Goal: Transaction & Acquisition: Subscribe to service/newsletter

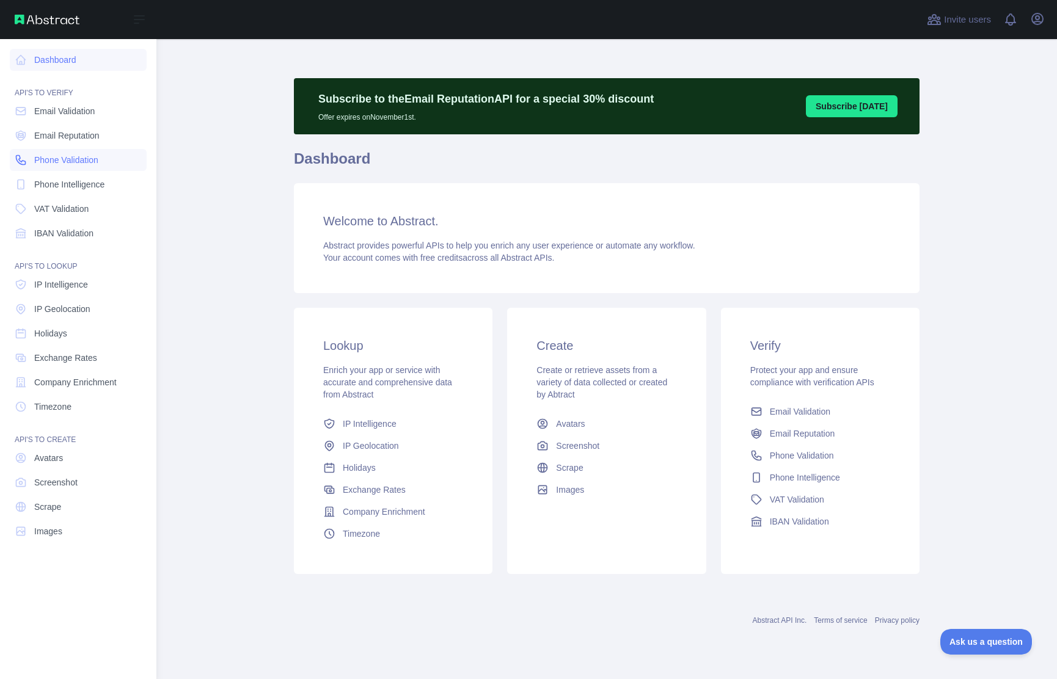
click at [23, 155] on icon at bounding box center [21, 160] width 12 height 12
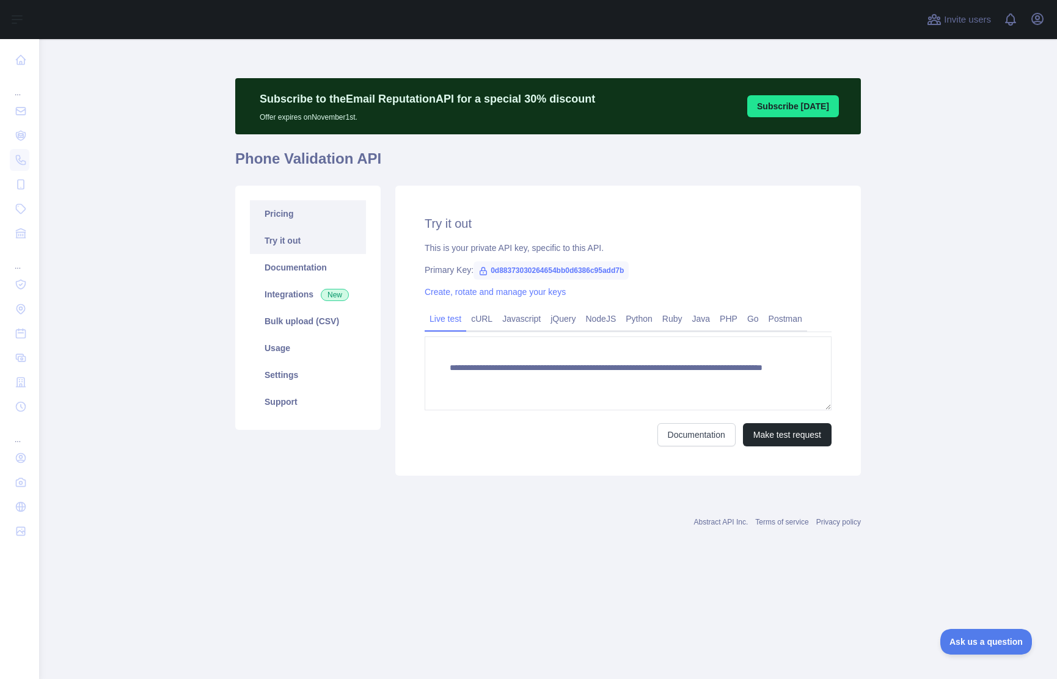
click at [324, 221] on link "Pricing" at bounding box center [308, 213] width 116 height 27
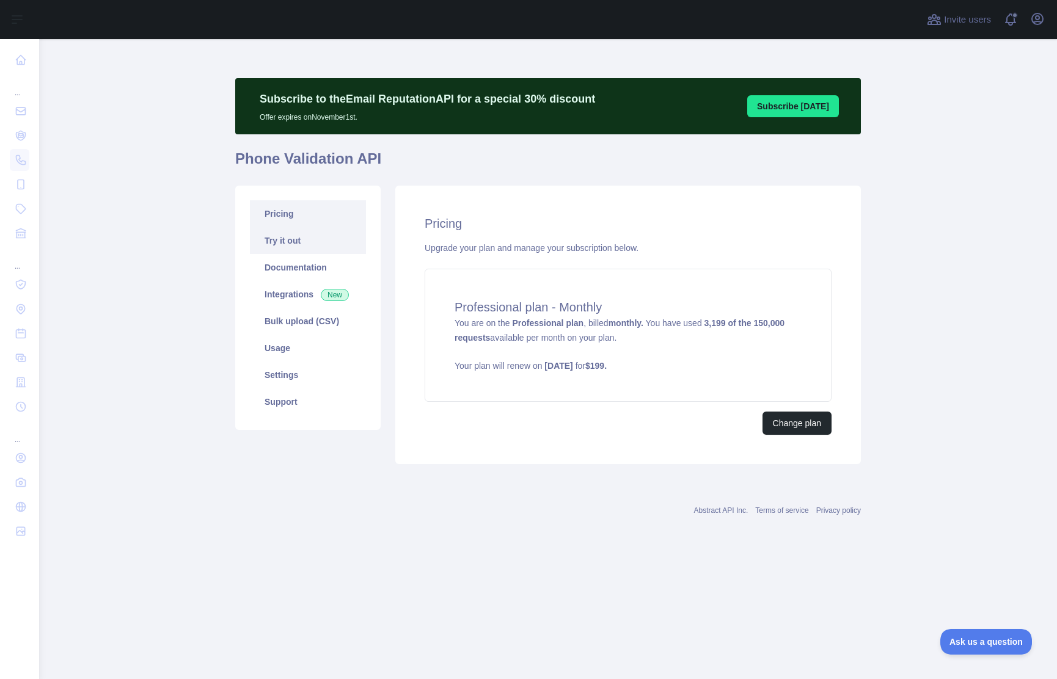
click at [321, 236] on link "Try it out" at bounding box center [308, 240] width 116 height 27
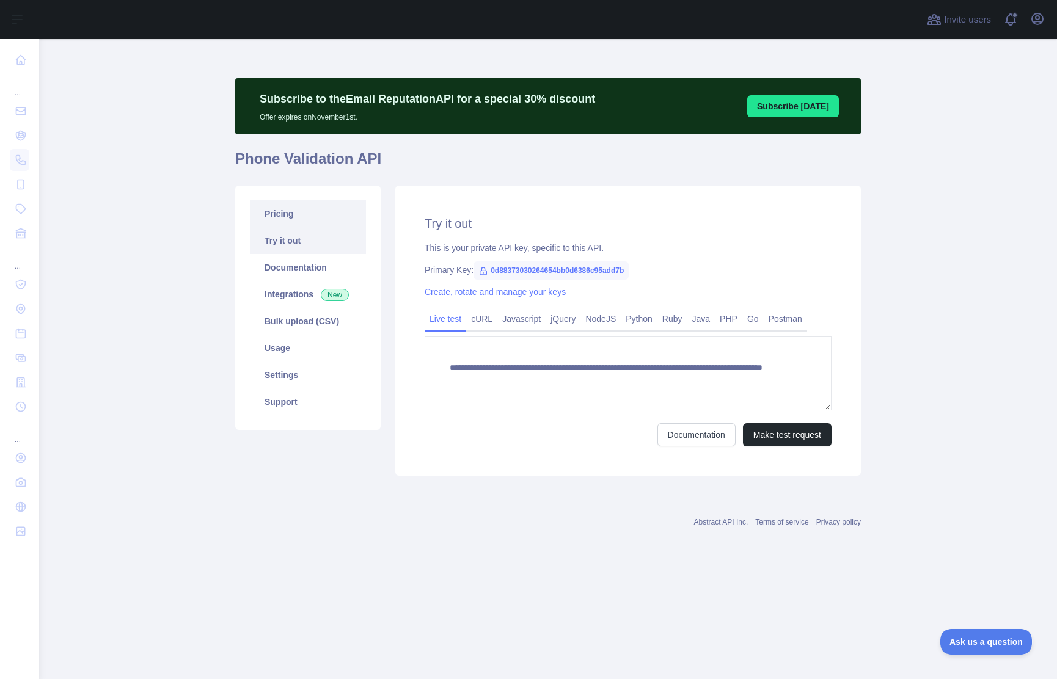
click at [314, 206] on link "Pricing" at bounding box center [308, 213] width 116 height 27
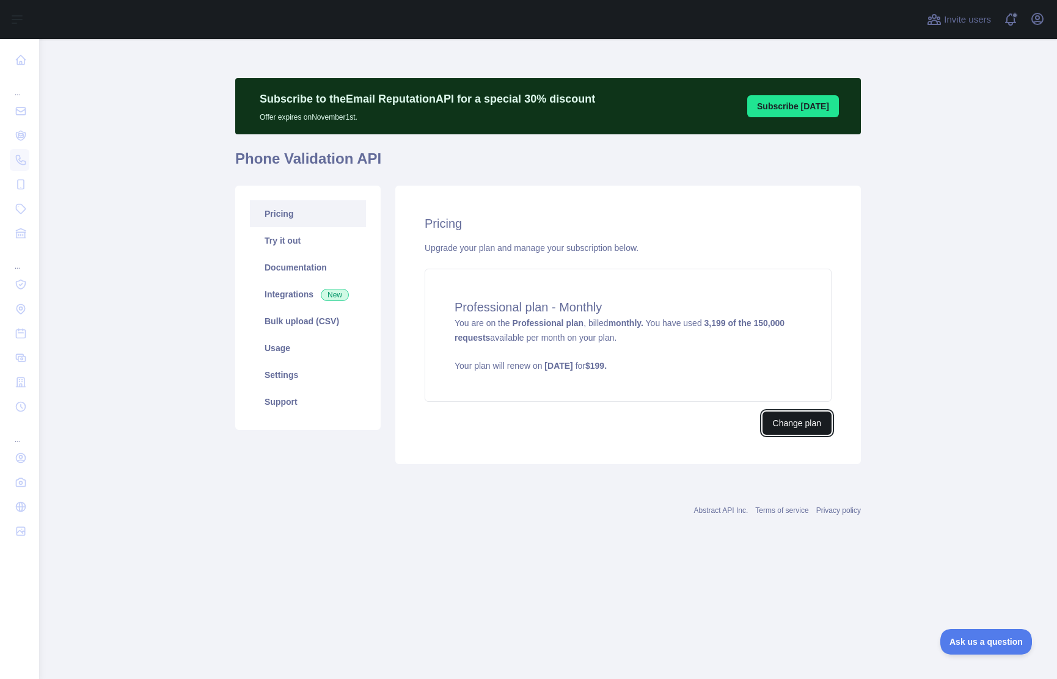
click at [798, 428] on button "Change plan" at bounding box center [796, 423] width 69 height 23
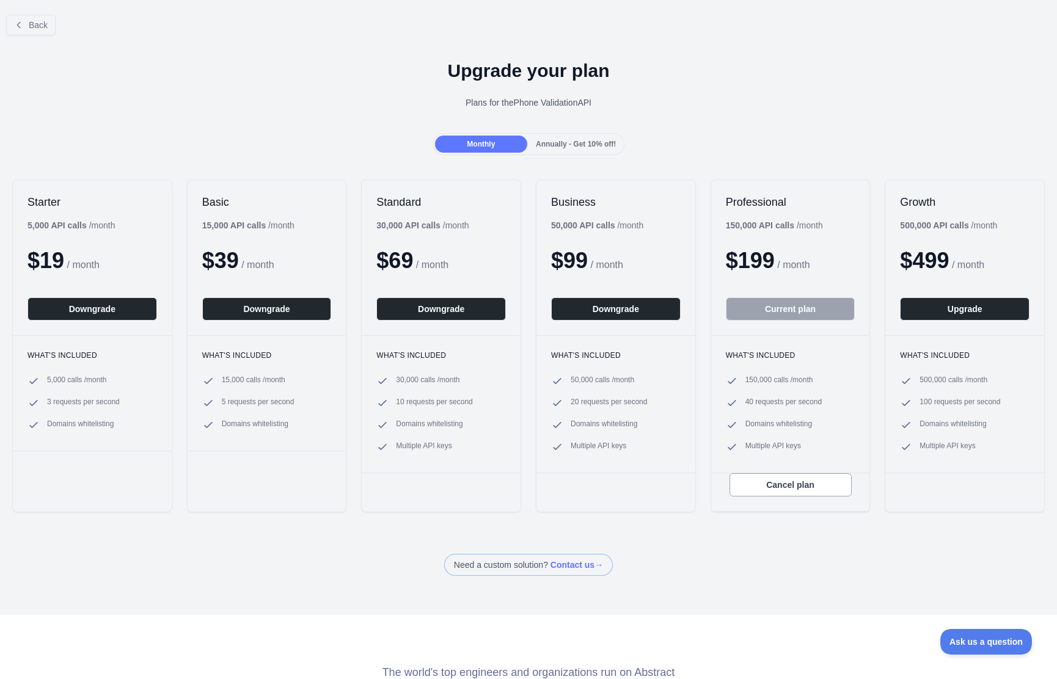
click at [560, 144] on span "Annually - Get 10% off!" at bounding box center [576, 144] width 80 height 9
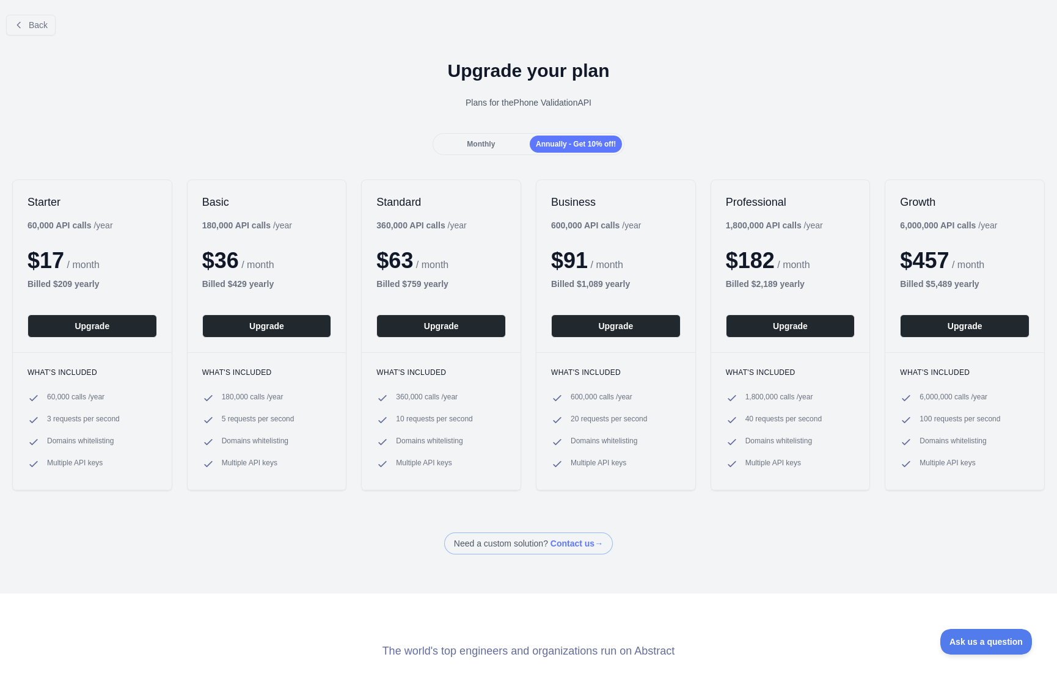
click at [473, 144] on span "Monthly" at bounding box center [481, 144] width 28 height 9
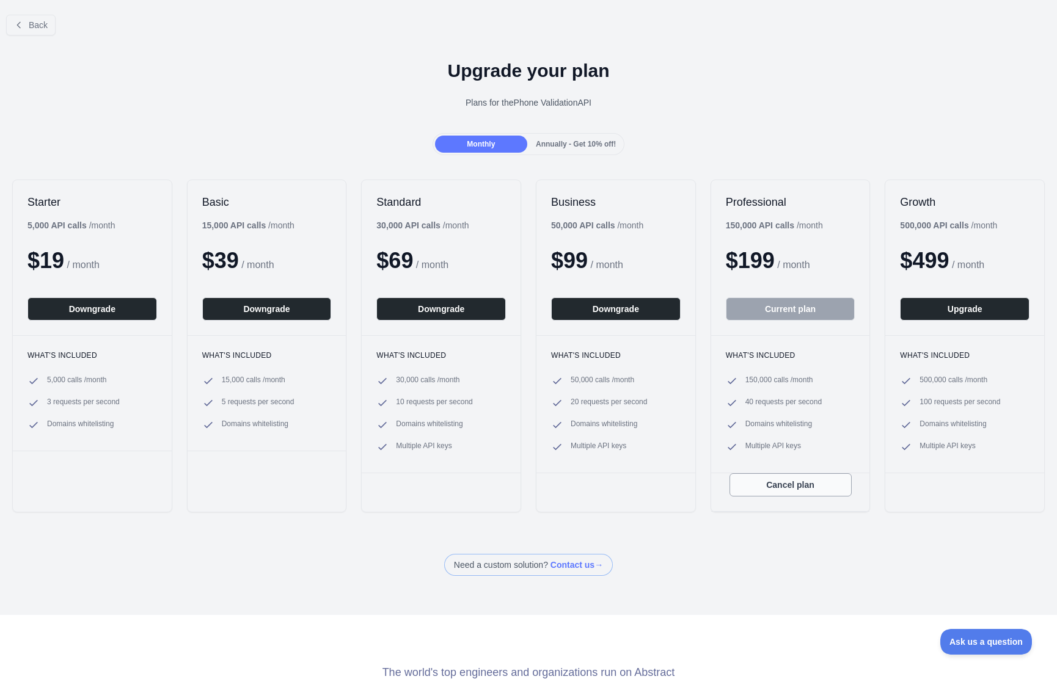
click at [819, 490] on button "Cancel plan" at bounding box center [790, 484] width 122 height 23
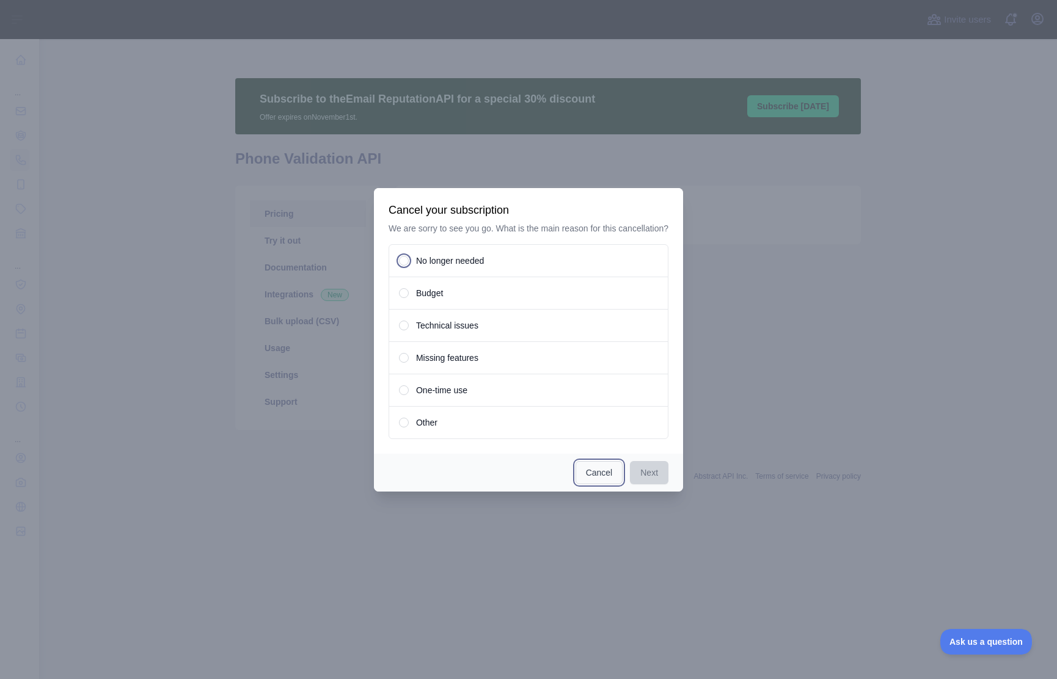
click at [599, 475] on button "Cancel" at bounding box center [599, 472] width 48 height 23
